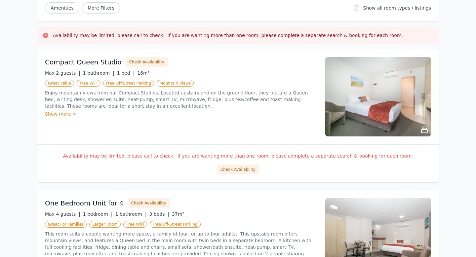
scroll to position [78, 0]
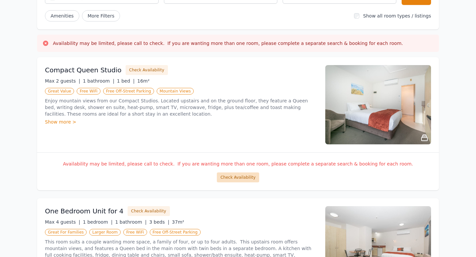
click at [230, 177] on button "Check Availability" at bounding box center [238, 177] width 42 height 10
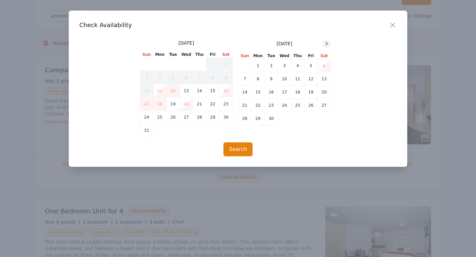
click at [325, 45] on icon at bounding box center [326, 43] width 5 height 5
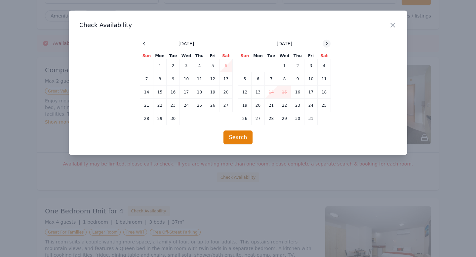
click at [325, 45] on icon at bounding box center [326, 43] width 5 height 5
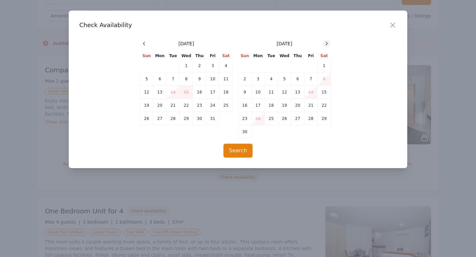
click at [325, 45] on icon at bounding box center [326, 43] width 5 height 5
click at [271, 119] on td "30" at bounding box center [271, 118] width 13 height 13
click at [328, 44] on icon at bounding box center [326, 43] width 5 height 5
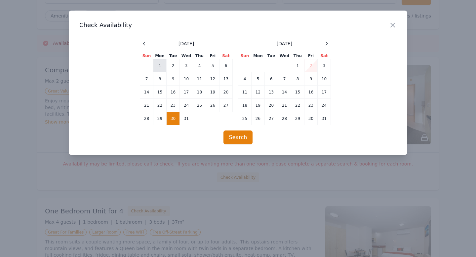
click at [159, 63] on td "1" at bounding box center [159, 65] width 13 height 13
click at [237, 138] on button "Search" at bounding box center [237, 137] width 29 height 14
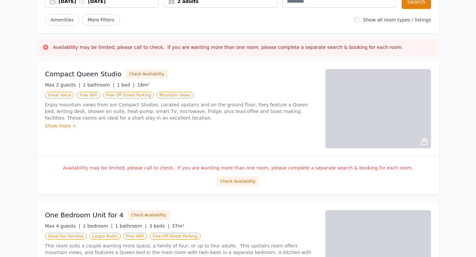
scroll to position [75, 0]
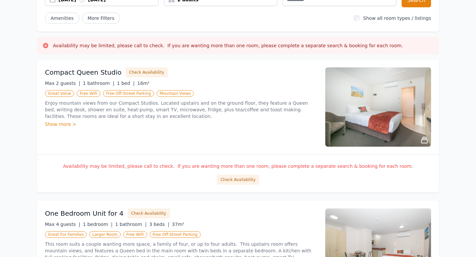
click at [371, 116] on img at bounding box center [378, 106] width 106 height 79
